Goal: Find specific page/section: Find specific page/section

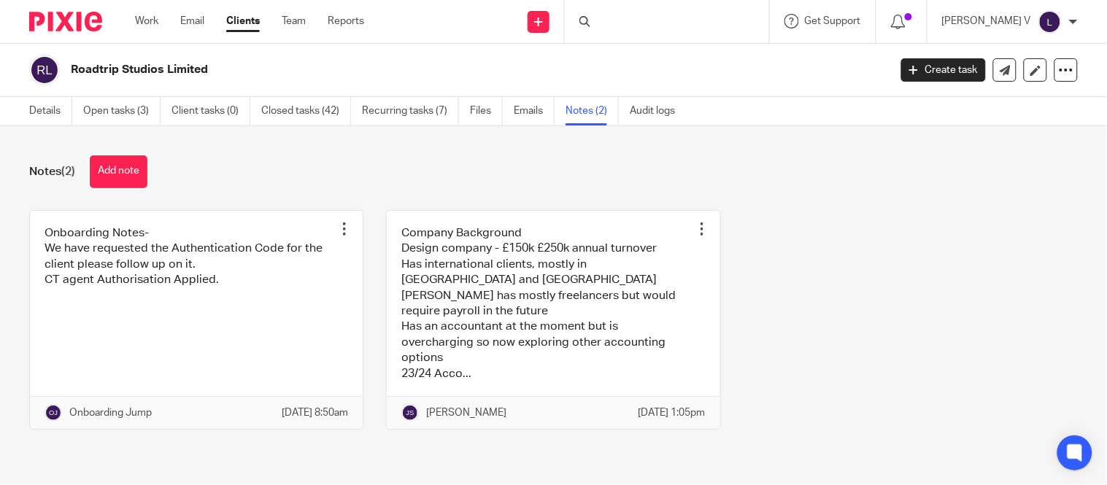
click at [652, 19] on div at bounding box center [667, 21] width 204 height 43
click at [652, 18] on input "Search" at bounding box center [659, 24] width 131 height 13
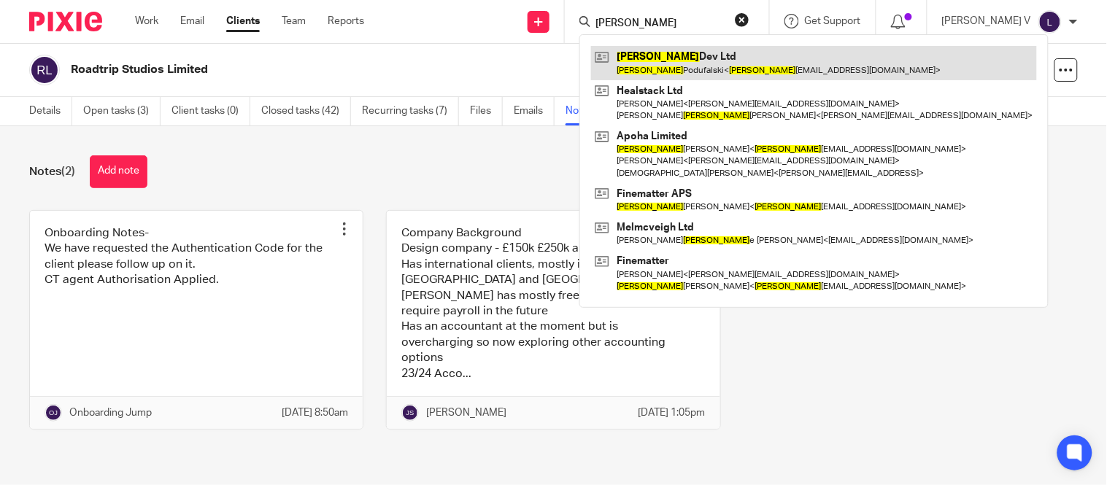
type input "[PERSON_NAME]"
click at [657, 55] on link at bounding box center [814, 63] width 446 height 34
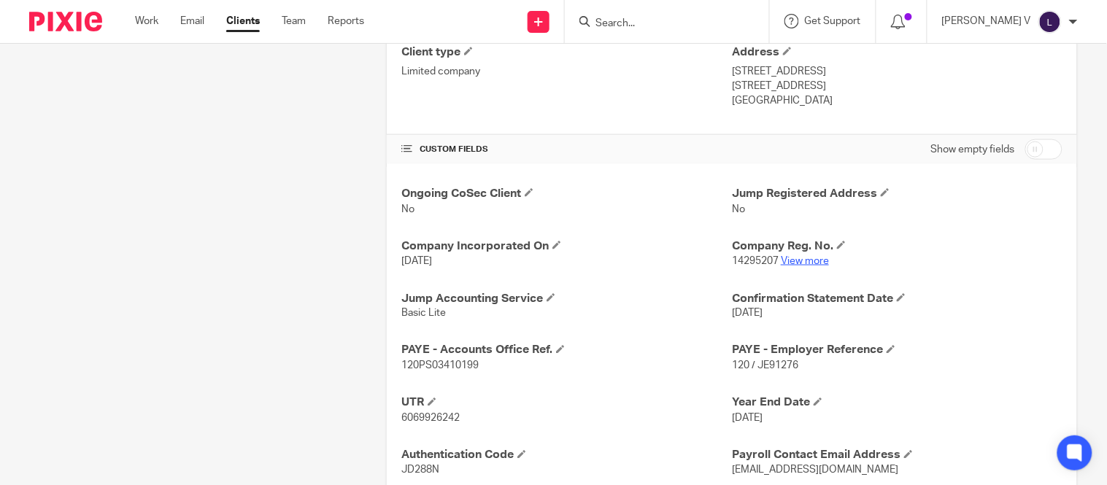
click at [798, 266] on link "View more" at bounding box center [805, 261] width 48 height 10
